Goal: Register for event/course

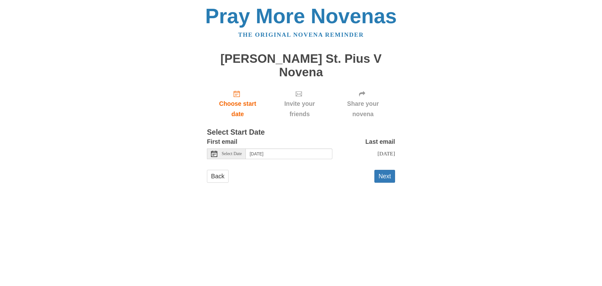
click at [228, 151] on span "Select Date" at bounding box center [232, 153] width 20 height 4
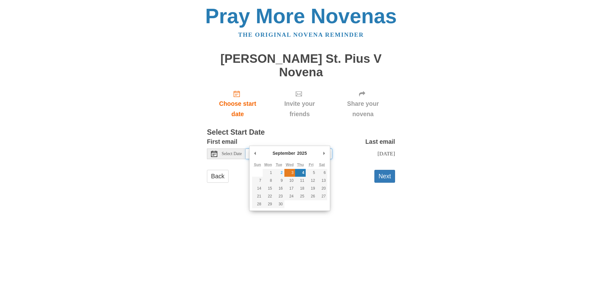
type input "[DATE]"
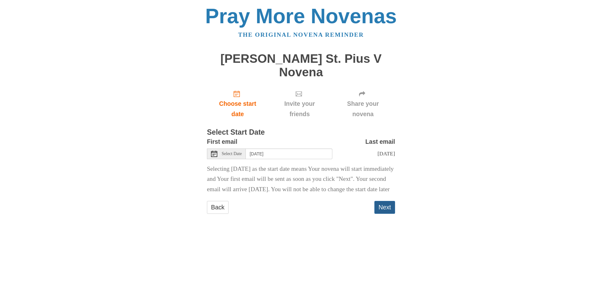
click at [385, 208] on button "Next" at bounding box center [384, 207] width 21 height 13
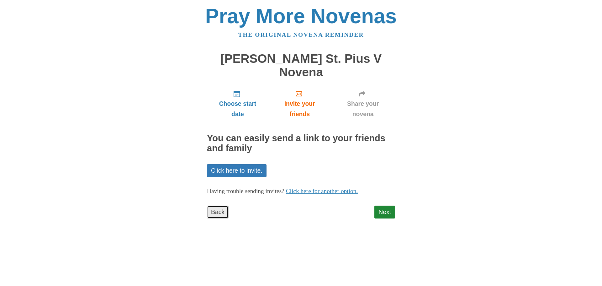
click at [222, 205] on link "Back" at bounding box center [218, 211] width 22 height 13
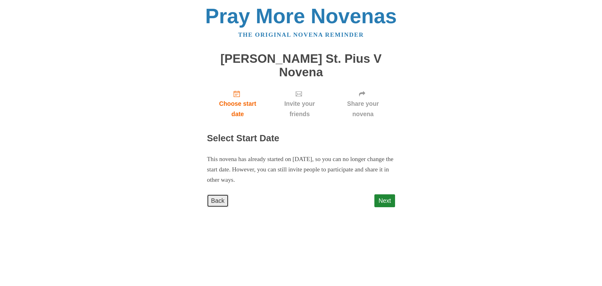
click at [218, 194] on link "Back" at bounding box center [218, 200] width 22 height 13
click at [385, 194] on link "Next" at bounding box center [384, 200] width 21 height 13
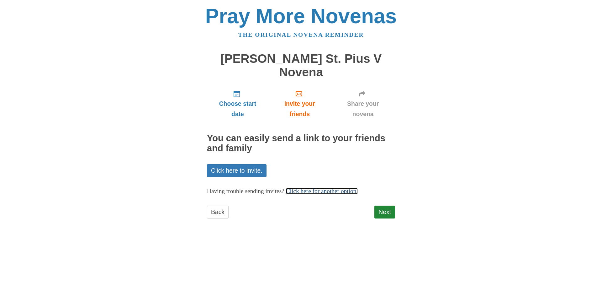
click at [339, 187] on link "Click here for another option." at bounding box center [322, 190] width 72 height 7
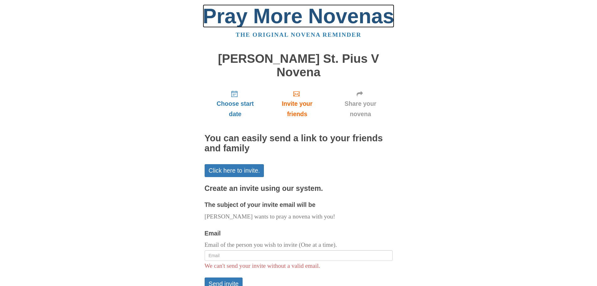
click at [280, 16] on link "Pray More Novenas" at bounding box center [299, 15] width 192 height 23
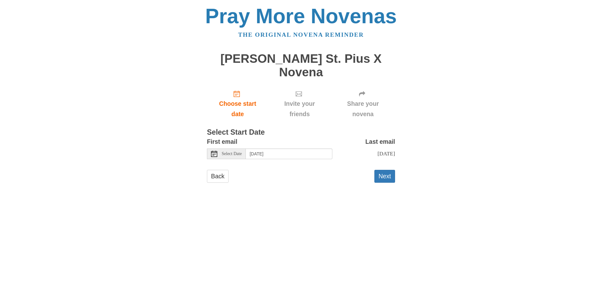
click at [232, 151] on span "Select Date" at bounding box center [232, 153] width 20 height 4
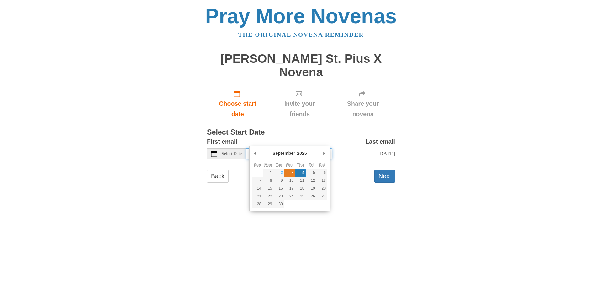
type input "Wednesday, September 3rd"
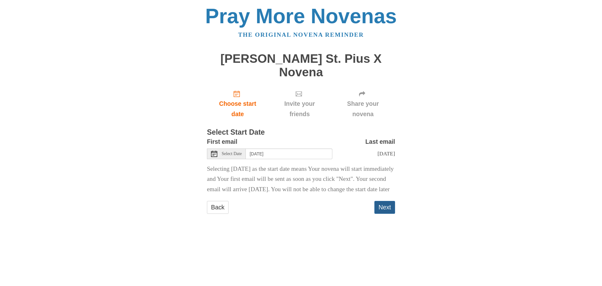
click at [377, 204] on button "Next" at bounding box center [384, 207] width 21 height 13
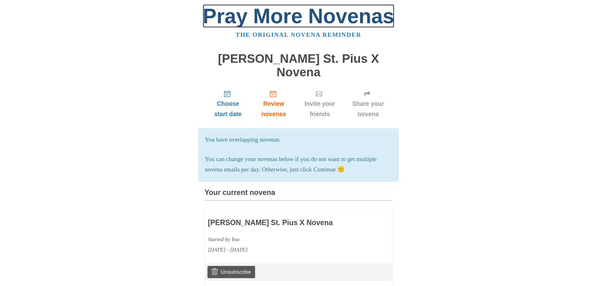
click at [323, 14] on link "Pray More Novenas" at bounding box center [299, 15] width 192 height 23
